Goal: Transaction & Acquisition: Download file/media

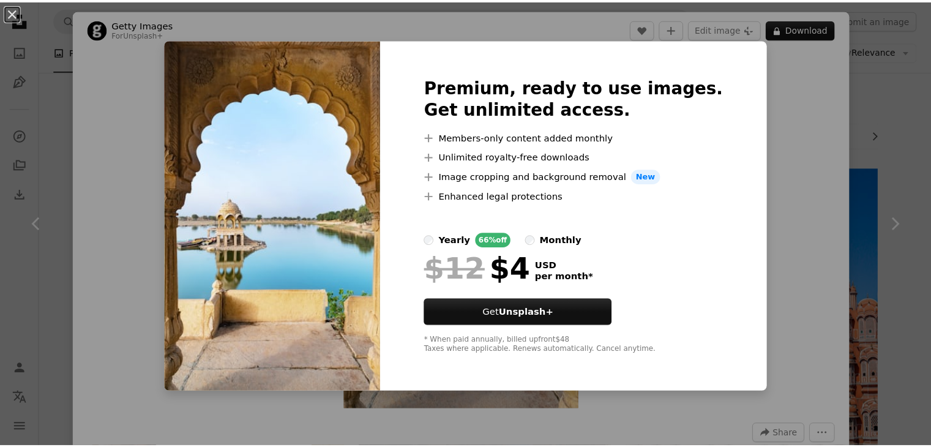
scroll to position [551, 0]
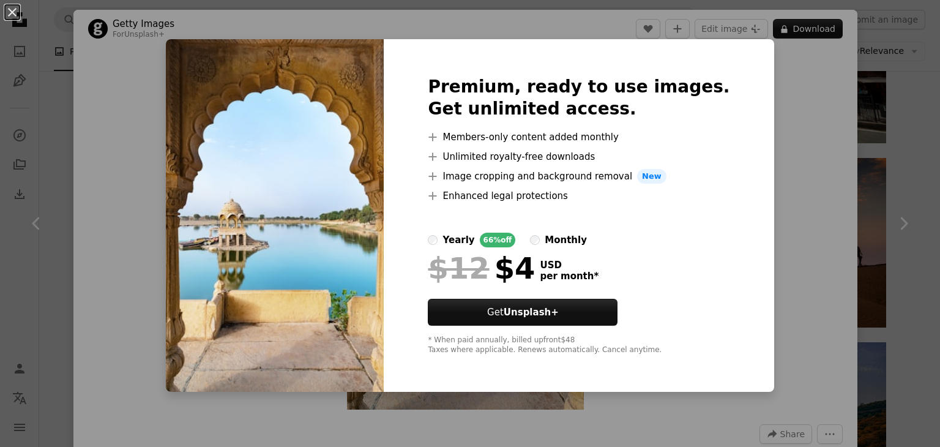
click at [830, 184] on div "An X shape Premium, ready to use images. Get unlimited access. A plus sign Memb…" at bounding box center [470, 223] width 940 height 447
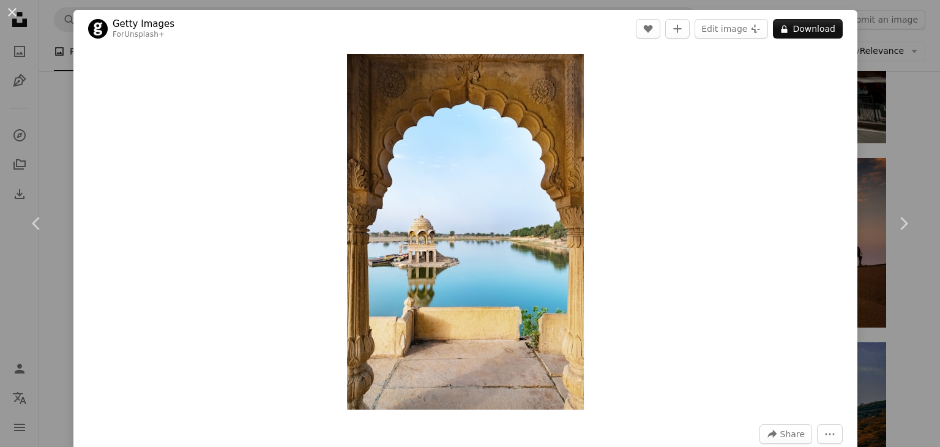
click at [844, 176] on div "Zoom in" at bounding box center [465, 232] width 784 height 368
click at [872, 136] on div "An X shape Chevron left Chevron right Getty Images For Unsplash+ A heart A plus…" at bounding box center [470, 223] width 940 height 447
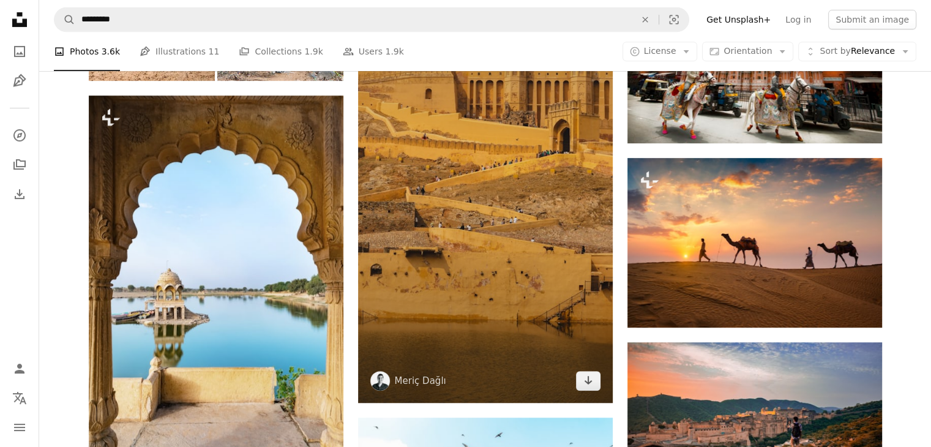
click at [492, 203] on img at bounding box center [485, 176] width 255 height 453
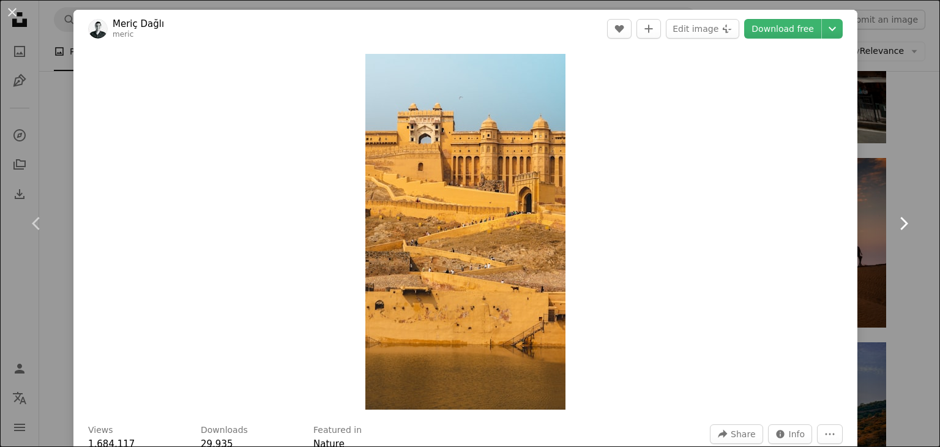
click at [899, 179] on link "Chevron right" at bounding box center [902, 223] width 73 height 117
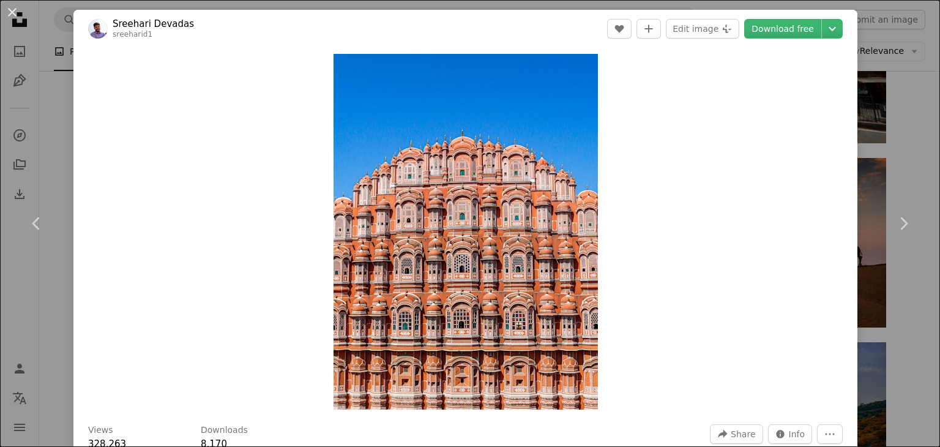
click at [885, 92] on div "An X shape Chevron left Chevron right [PERSON_NAME] sreeharid1 A heart A plus s…" at bounding box center [470, 223] width 940 height 447
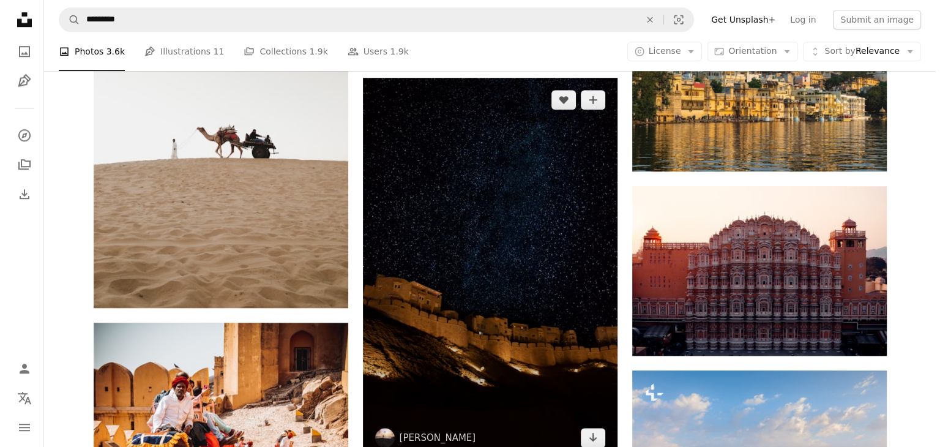
scroll to position [1162, 0]
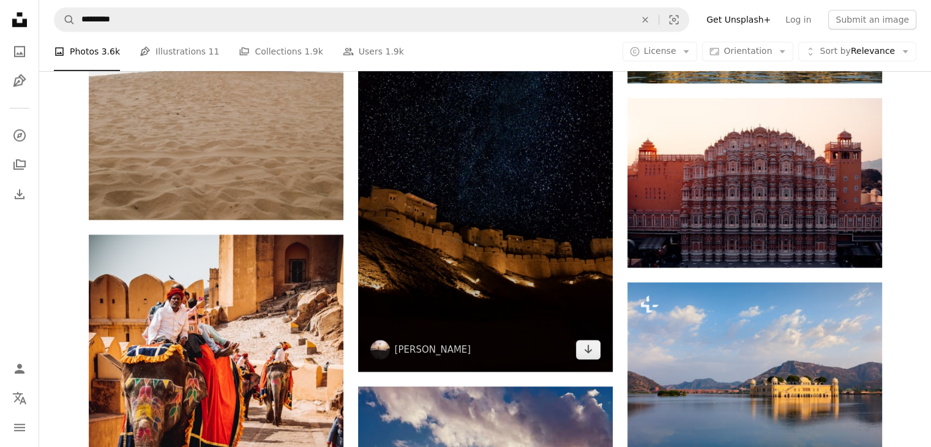
click at [452, 218] on img at bounding box center [485, 181] width 255 height 382
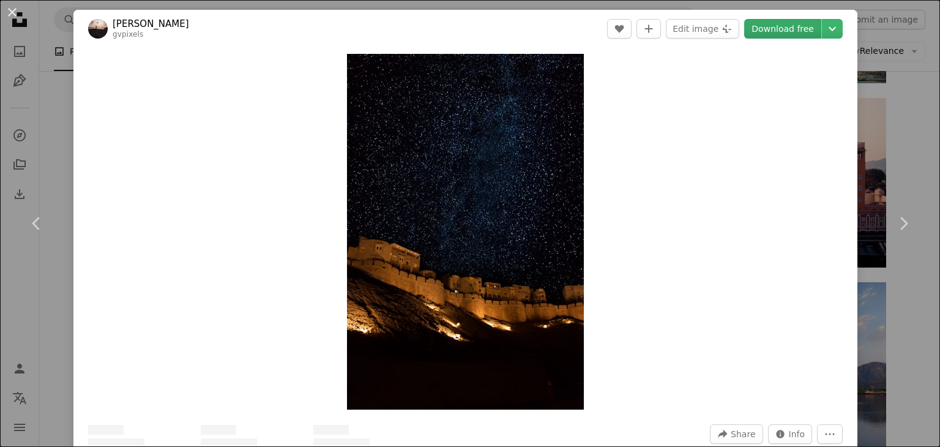
click at [786, 24] on link "Download free" at bounding box center [782, 29] width 77 height 20
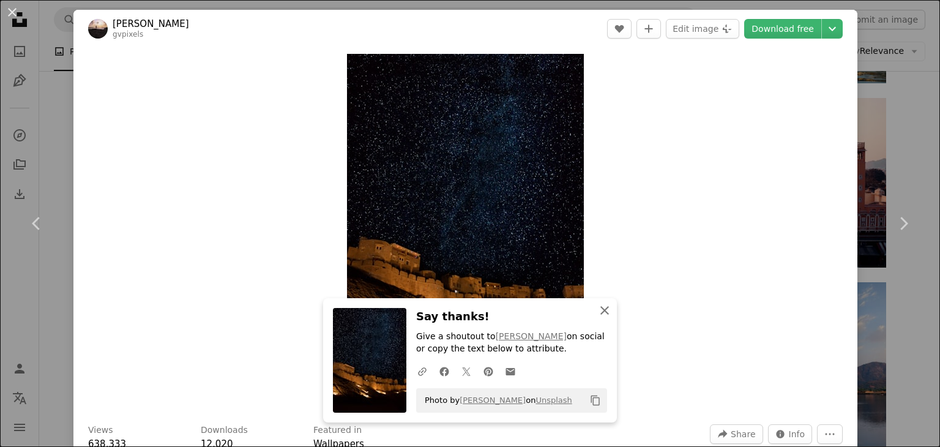
click at [598, 307] on icon "An X shape" at bounding box center [604, 310] width 15 height 15
